Goal: Task Accomplishment & Management: Complete application form

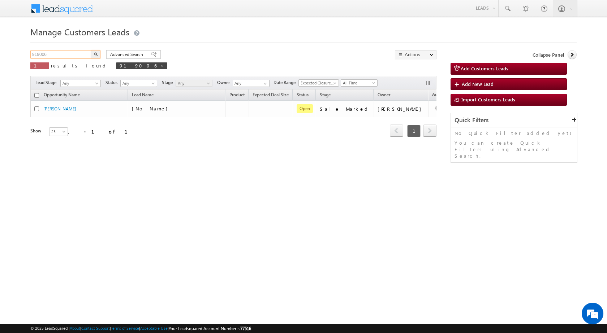
drag, startPoint x: 0, startPoint y: 0, endPoint x: 0, endPoint y: 63, distance: 63.2
click at [0, 63] on body "Menu Shubham Khandare sitar a8@ks erve." at bounding box center [303, 102] width 607 height 205
paste input "8889"
type input "918889"
click at [91, 50] on button "button" at bounding box center [95, 54] width 9 height 9
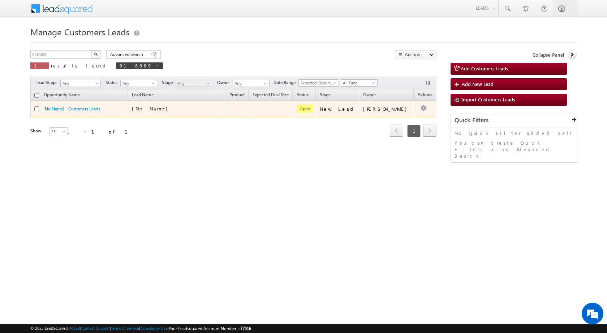
click at [226, 115] on td at bounding box center [236, 109] width 23 height 17
click at [181, 109] on div "[No Name]" at bounding box center [168, 108] width 72 height 6
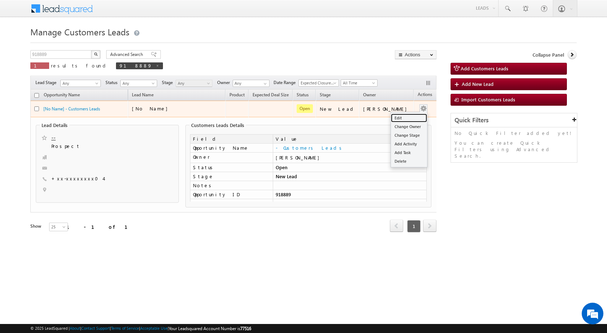
click at [406, 117] on link "Edit" at bounding box center [409, 118] width 36 height 9
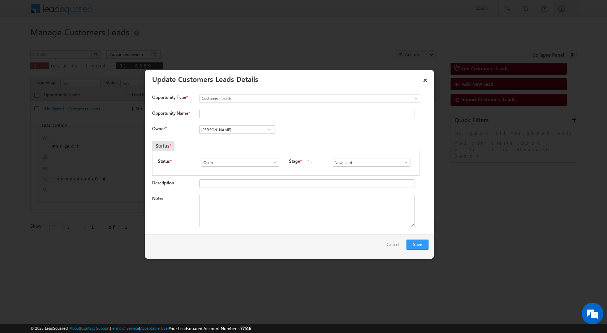
click at [404, 163] on span at bounding box center [405, 163] width 7 height 6
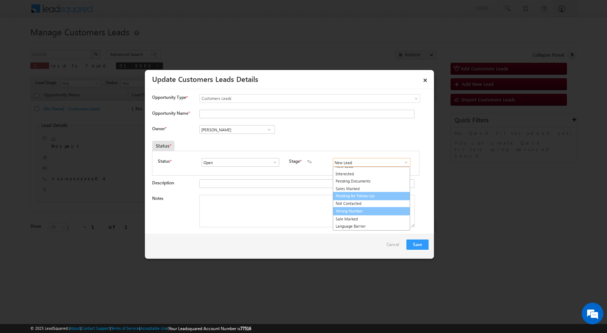
scroll to position [11, 0]
click at [352, 213] on link "Sale Marked" at bounding box center [371, 212] width 77 height 8
type input "Sale Marked"
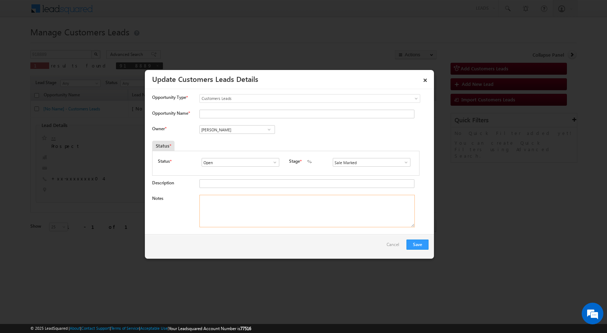
click at [229, 211] on textarea "Notes" at bounding box center [306, 211] width 215 height 32
paste textarea "918889"
type textarea "918889"
drag, startPoint x: 210, startPoint y: 204, endPoint x: 170, endPoint y: 203, distance: 40.1
click at [170, 204] on div "Notes 918889" at bounding box center [290, 213] width 276 height 36
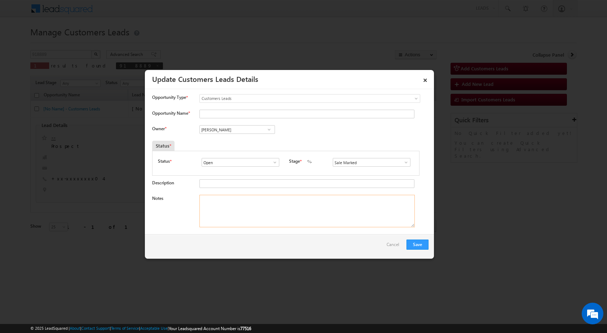
click at [228, 214] on textarea "Notes" at bounding box center [306, 211] width 215 height 32
paste textarea "918889 - WebsiteTollfree - SANJAY - 8130577504 - CONSTRUCTION - NOIDA 201020 - …"
type textarea "918889 - WebsiteTollfree - SANJAY - 8130577504 - CONSTRUCTION - NOIDA 201020 - …"
click at [272, 129] on link at bounding box center [268, 129] width 9 height 7
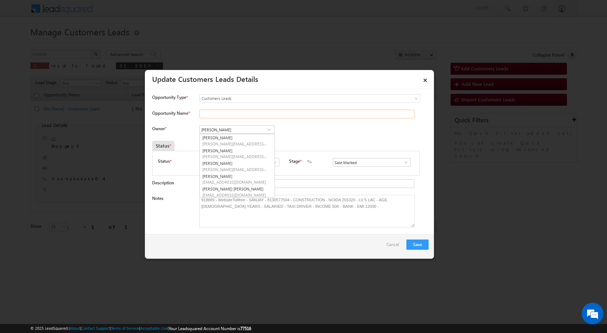
click at [257, 113] on input "Opportunity Name *" at bounding box center [306, 114] width 215 height 9
click at [252, 254] on div "Save Cancel" at bounding box center [289, 246] width 289 height 25
click at [255, 199] on textarea "918889 - WebsiteTollfree - SANJAY - 8130577504 - CONSTRUCTION - NOIDA 201020 - …" at bounding box center [306, 211] width 215 height 32
click at [221, 114] on input "Opportunity Name *" at bounding box center [306, 114] width 215 height 9
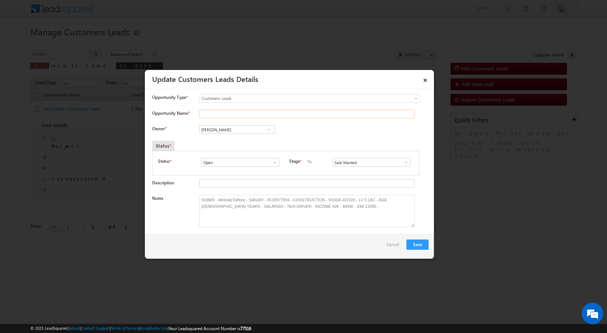
paste input "SANJAY"
type input "SANJAY"
click at [355, 134] on div "Owner * Vikas Halwai Vikas Halwai Aakash Mewada Aashish Pawar Aashutosh Shrivas…" at bounding box center [290, 131] width 276 height 12
click at [237, 129] on input "Vikas Halwai" at bounding box center [236, 129] width 75 height 9
paste input "satya.tiwari@sgrlimited.in"
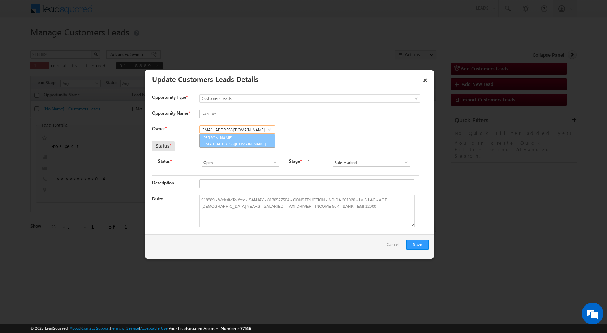
click at [234, 141] on span "satya.tiwari@sgrlimited.in" at bounding box center [234, 143] width 65 height 5
type input "[PERSON_NAME]"
click at [333, 133] on div "Owner * Vikas Halwai Vikas Halwai Aakash Mewada Aashish Pawar Aashutosh Shrivas…" at bounding box center [290, 131] width 276 height 12
click at [334, 251] on div "Save Cancel" at bounding box center [289, 246] width 289 height 25
click at [361, 246] on div "Save Cancel" at bounding box center [289, 246] width 289 height 25
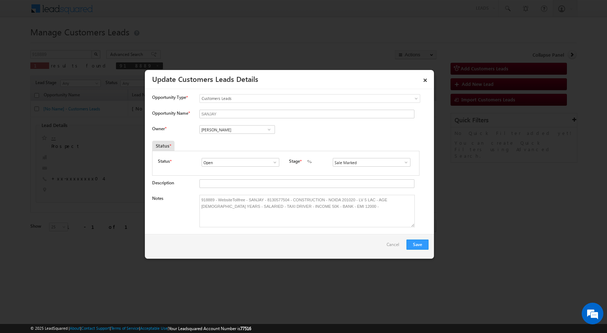
click at [369, 131] on div "Owner * Vikas Halwai Vikas Halwai Aakash Mewada Aashish Pawar Aashutosh Shrivas…" at bounding box center [290, 131] width 276 height 12
click at [347, 239] on div "Save Cancel" at bounding box center [289, 246] width 289 height 25
click at [417, 244] on button "Save" at bounding box center [417, 245] width 22 height 10
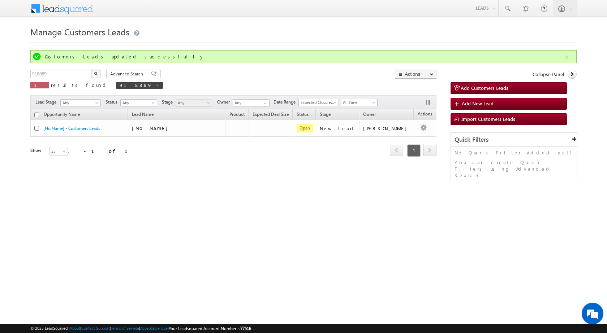
click at [191, 223] on html "Menu Shubham Khandare sitar a8@ks erve." at bounding box center [303, 111] width 607 height 223
click at [345, 161] on div "Opportunity Name Lead Name Product Expected Deal Size Status Stage Owner Action…" at bounding box center [233, 137] width 406 height 57
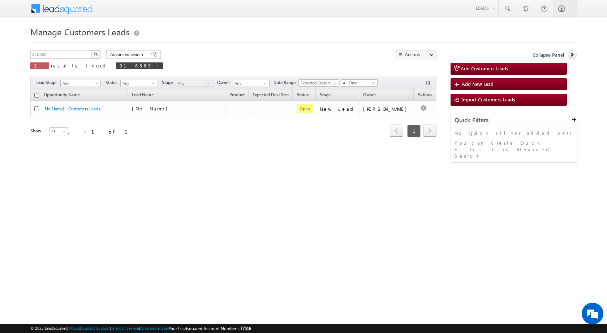
click at [207, 169] on div "Manage Customers Leads Customers Leads updated successfully. 918889 X 1 results…" at bounding box center [303, 114] width 546 height 181
click at [198, 201] on div "Manage Customers Leads 918889 X 1 results found 918889 Advanced Search Advanced…" at bounding box center [303, 114] width 546 height 181
